Goal: Find specific page/section: Find specific page/section

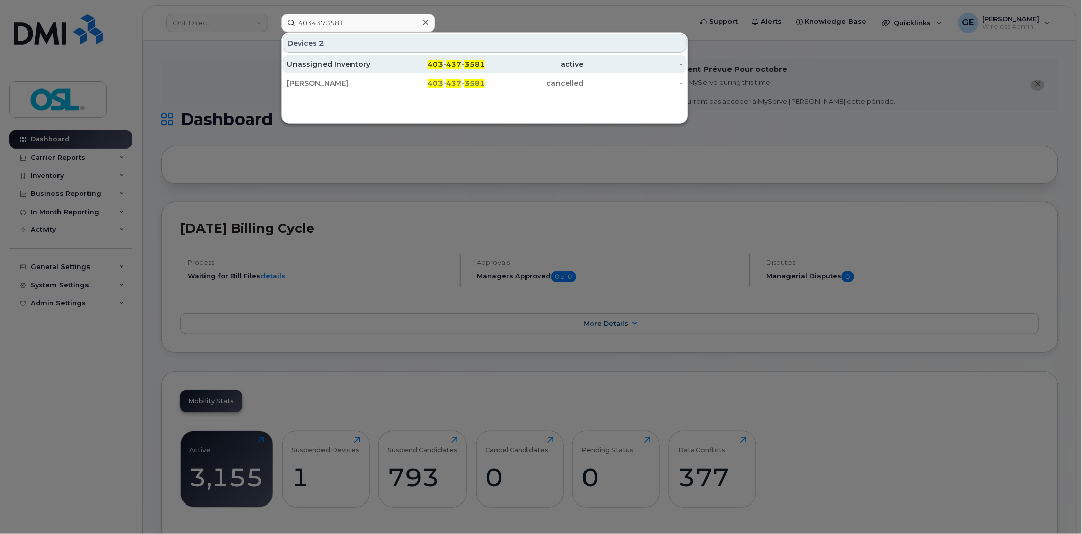
type input "4034373581"
click at [365, 62] on div "Unassigned Inventory" at bounding box center [336, 64] width 99 height 10
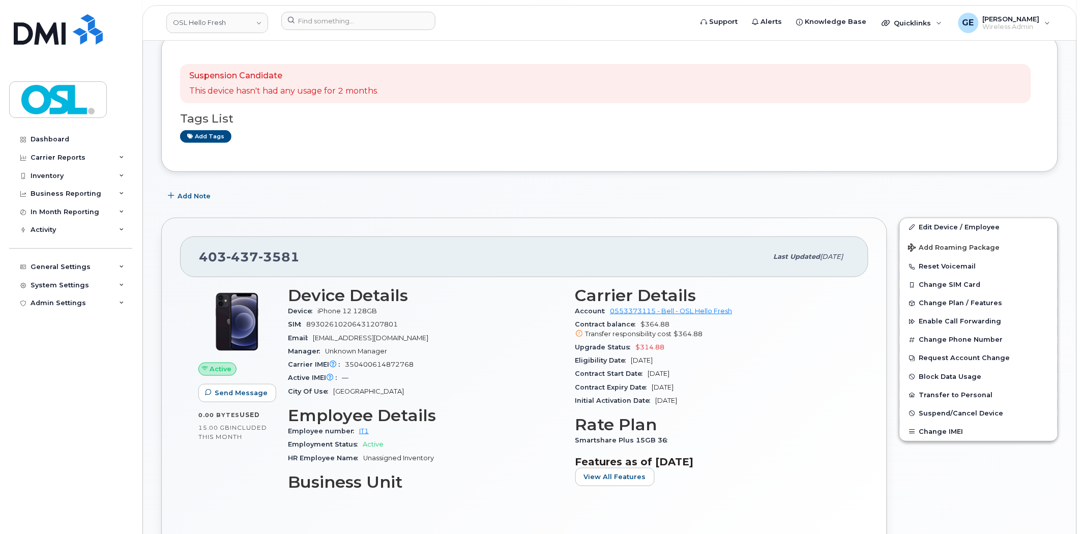
scroll to position [169, 0]
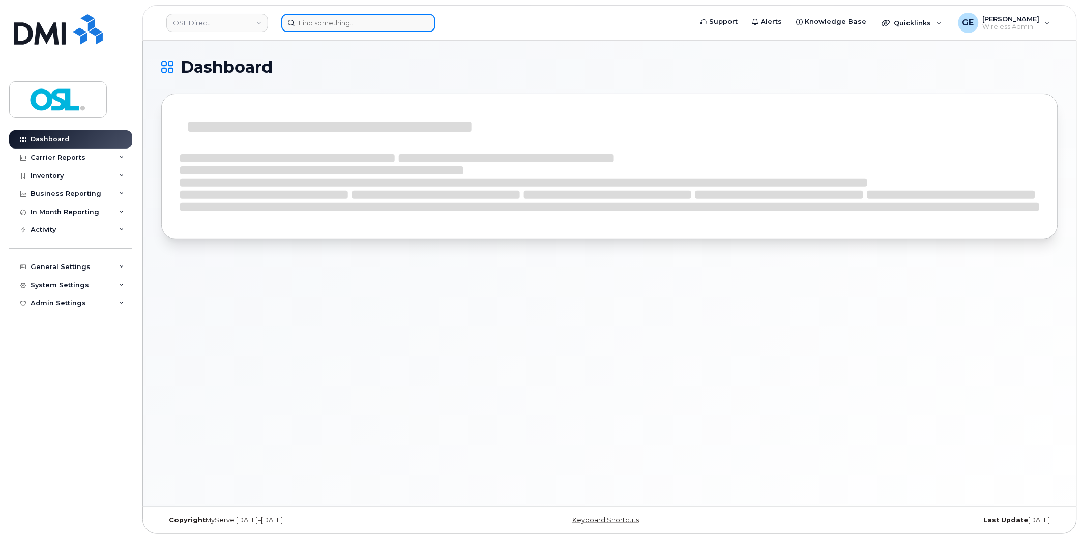
click at [333, 26] on input at bounding box center [358, 23] width 154 height 18
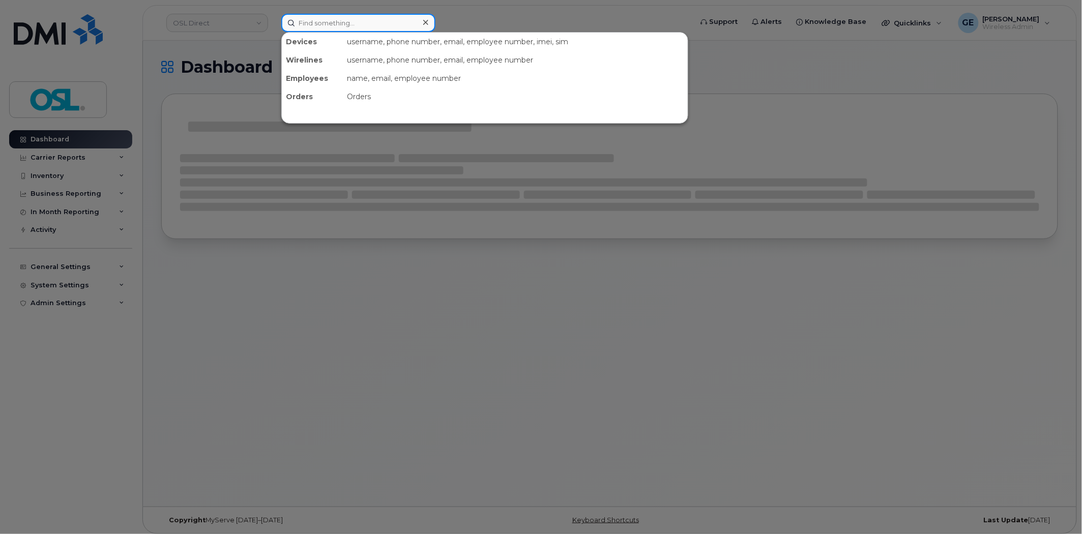
click at [347, 26] on input at bounding box center [358, 23] width 154 height 18
click at [348, 23] on input at bounding box center [358, 23] width 154 height 18
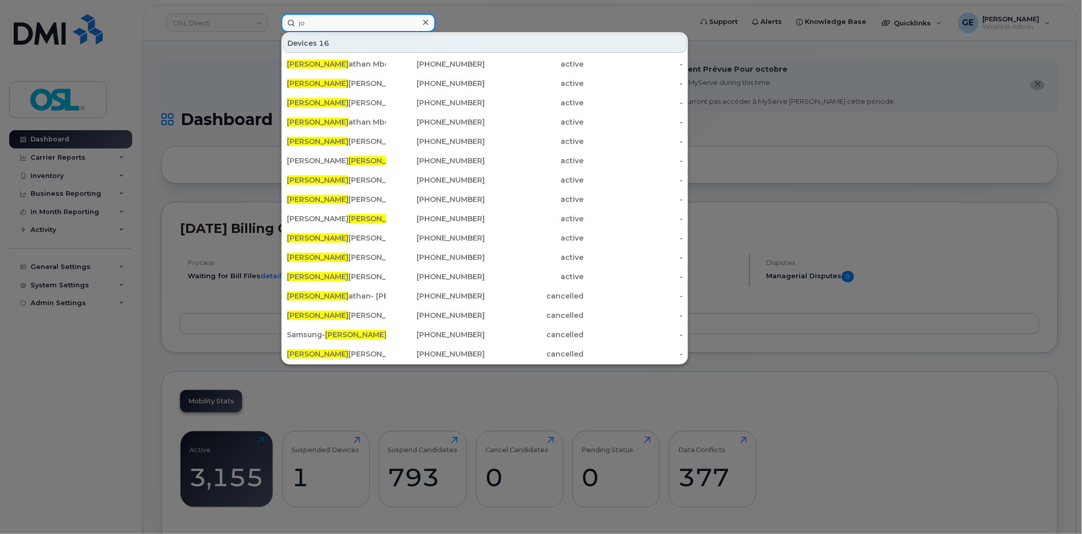
type input "j"
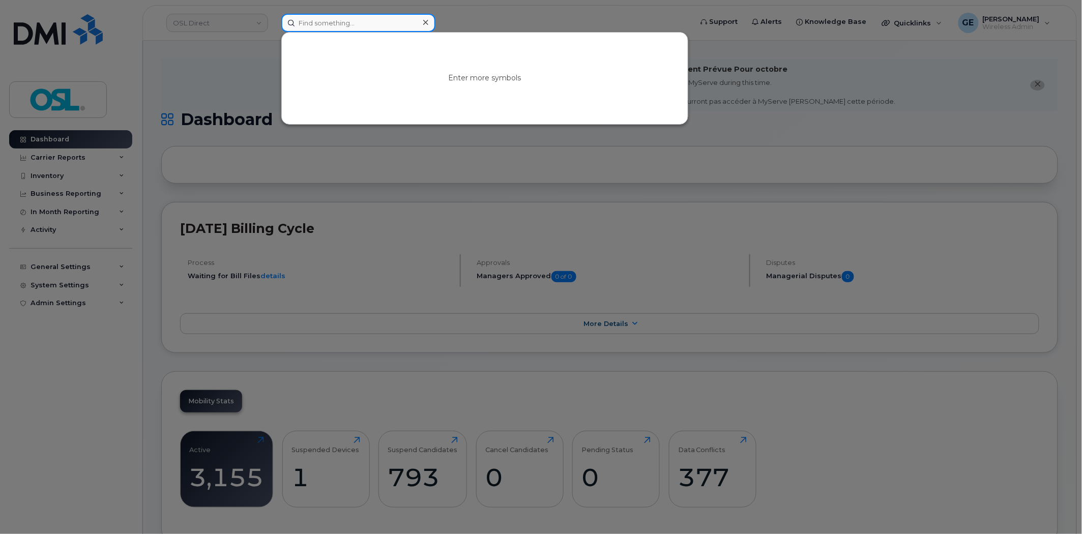
click at [348, 23] on input at bounding box center [358, 23] width 154 height 18
click at [322, 19] on input at bounding box center [358, 23] width 154 height 18
